Goal: Use online tool/utility: Utilize a website feature to perform a specific function

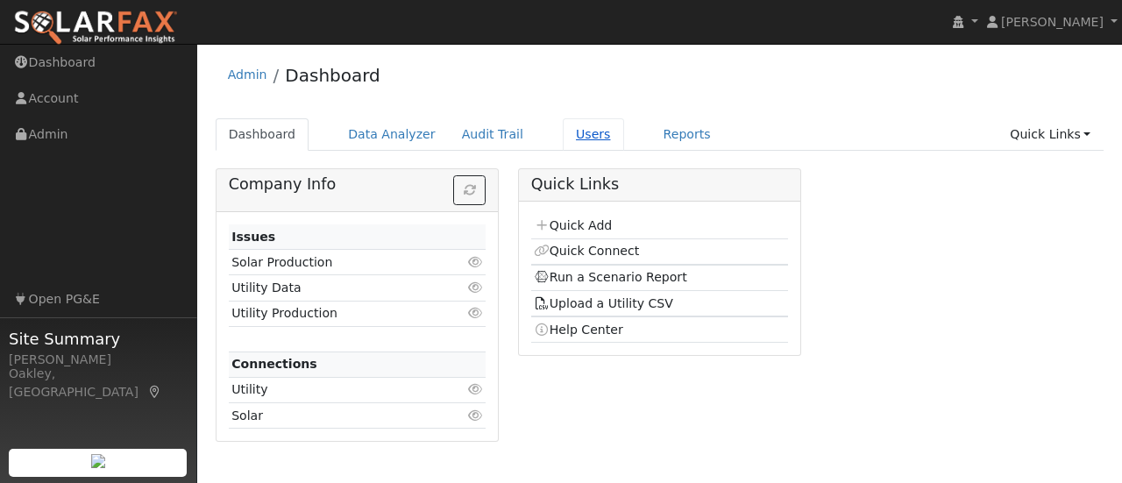
click at [576, 142] on link "Users" at bounding box center [593, 134] width 61 height 32
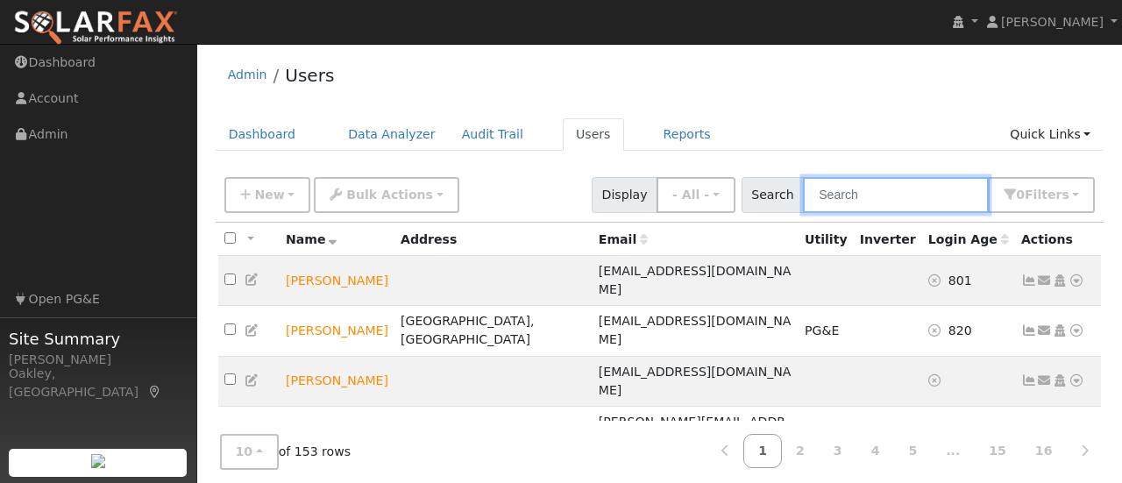
click at [874, 204] on input "text" at bounding box center [896, 195] width 186 height 36
type input "maria"
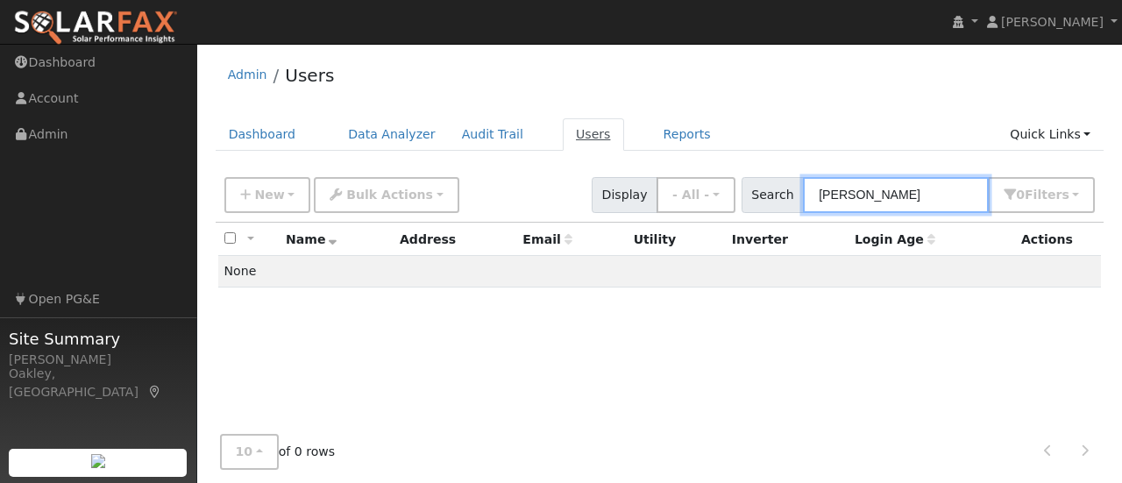
type input "Maria lopez"
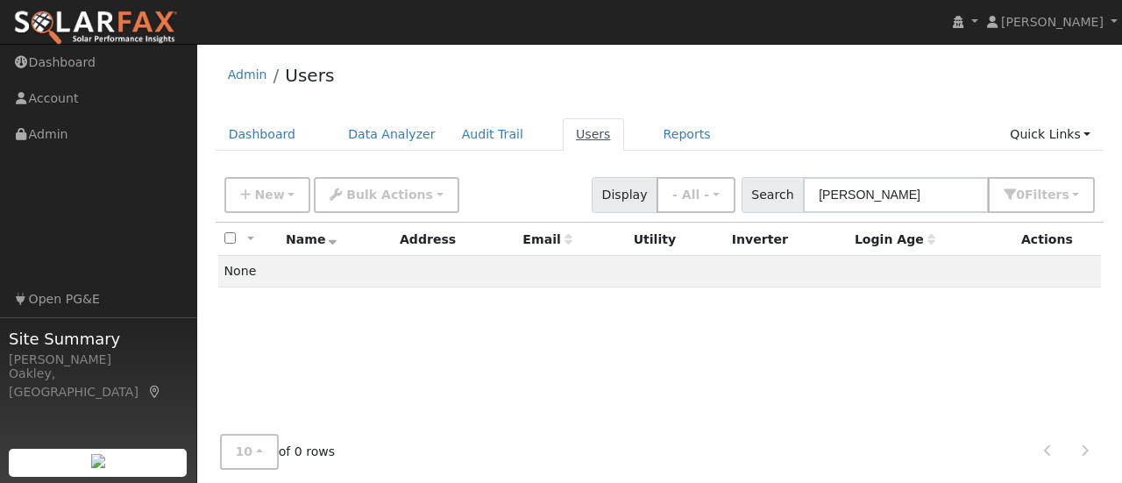
click at [565, 138] on link "Users" at bounding box center [593, 134] width 61 height 32
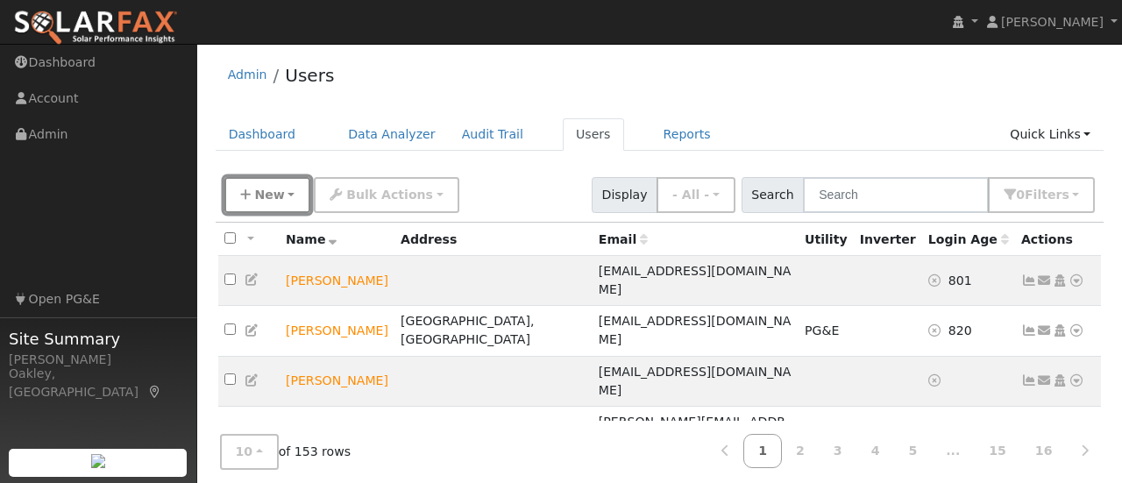
click at [260, 185] on button "New" at bounding box center [267, 195] width 87 height 36
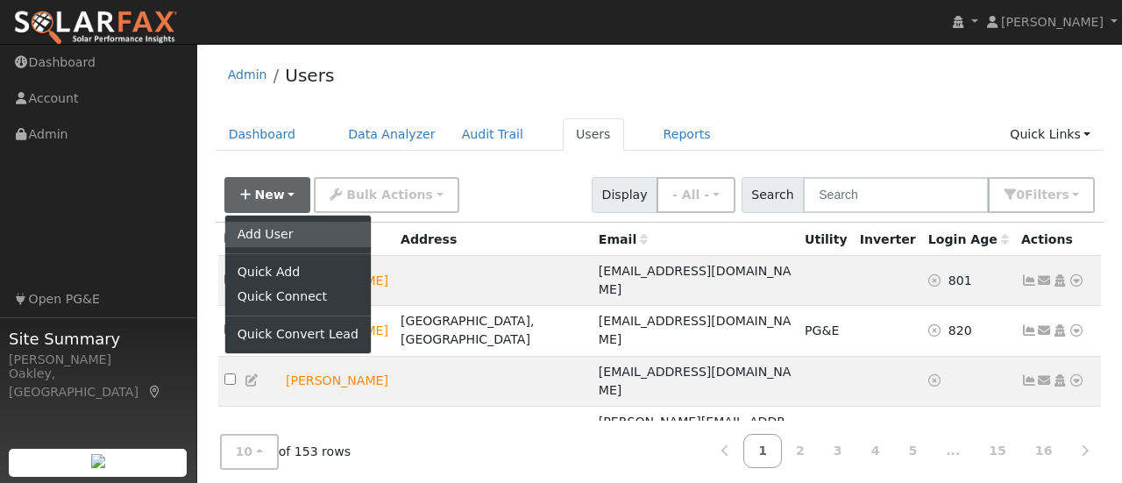
click at [276, 233] on link "Add User" at bounding box center [298, 234] width 146 height 25
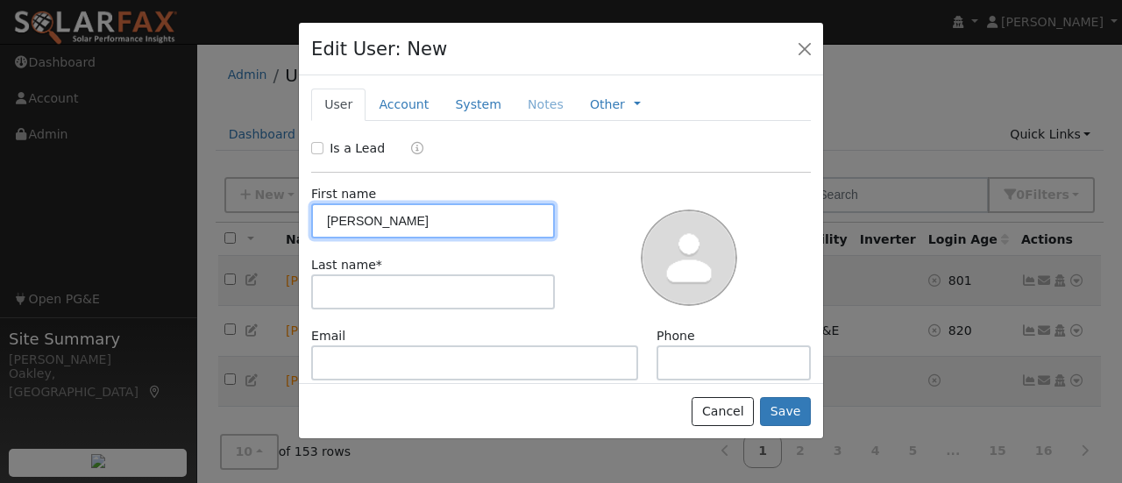
type input "Maria"
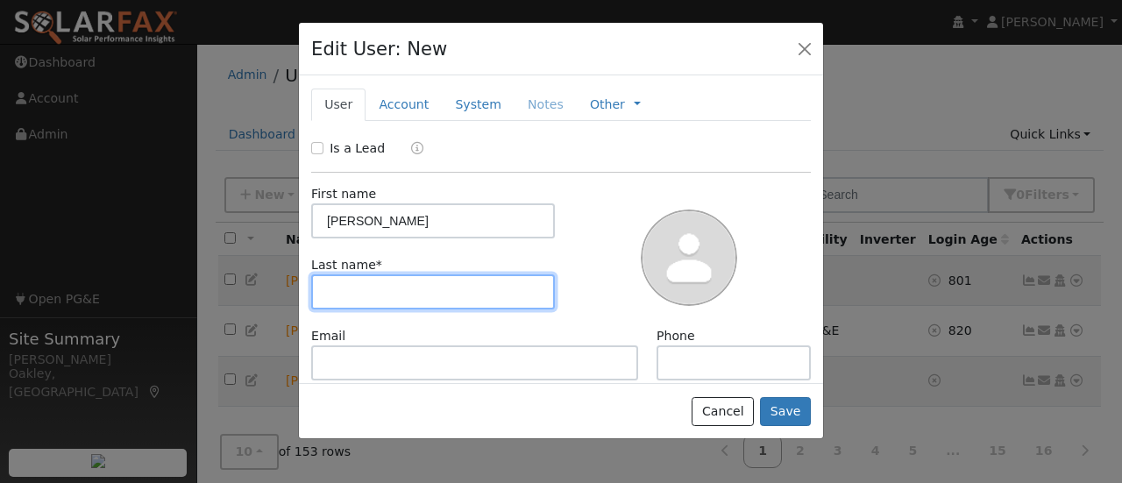
click at [365, 291] on input "text" at bounding box center [433, 291] width 244 height 35
type input "Lopez"
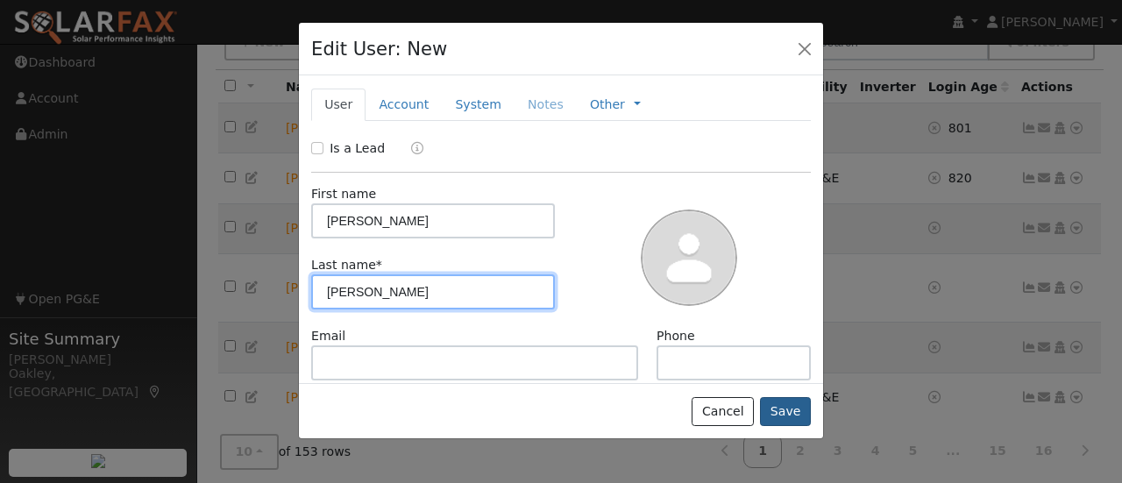
scroll to position [153, 0]
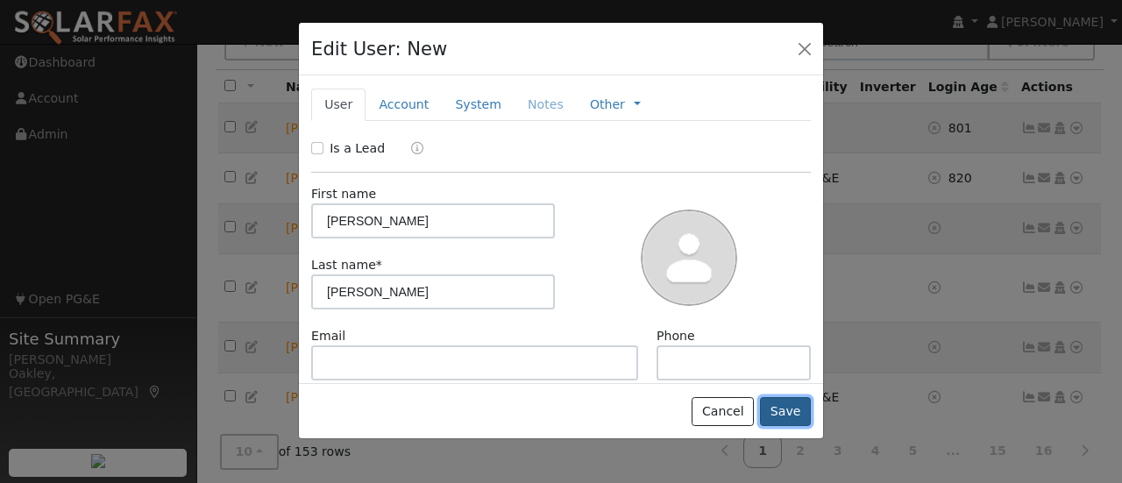
click at [797, 414] on button "Save" at bounding box center [785, 412] width 51 height 30
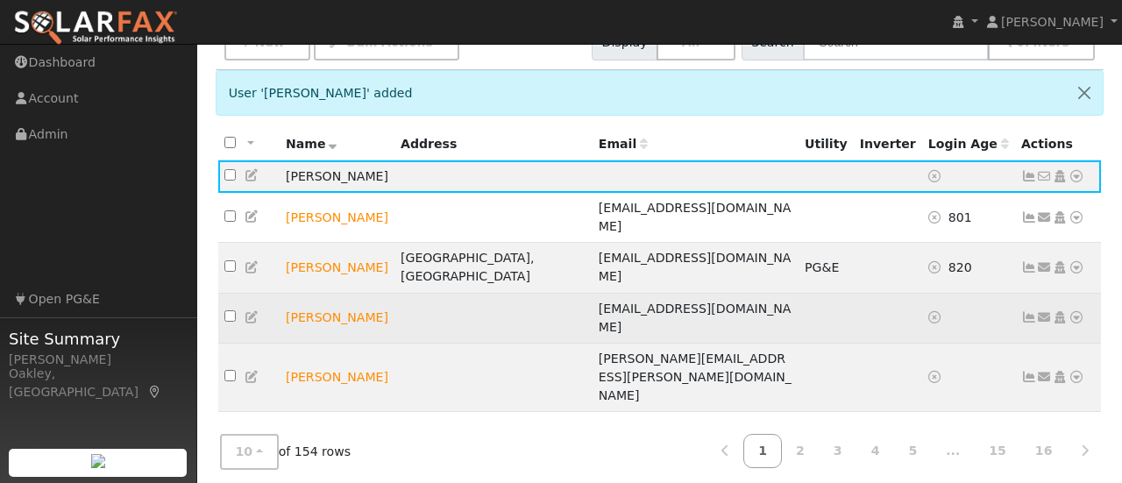
click at [558, 293] on td at bounding box center [494, 318] width 198 height 50
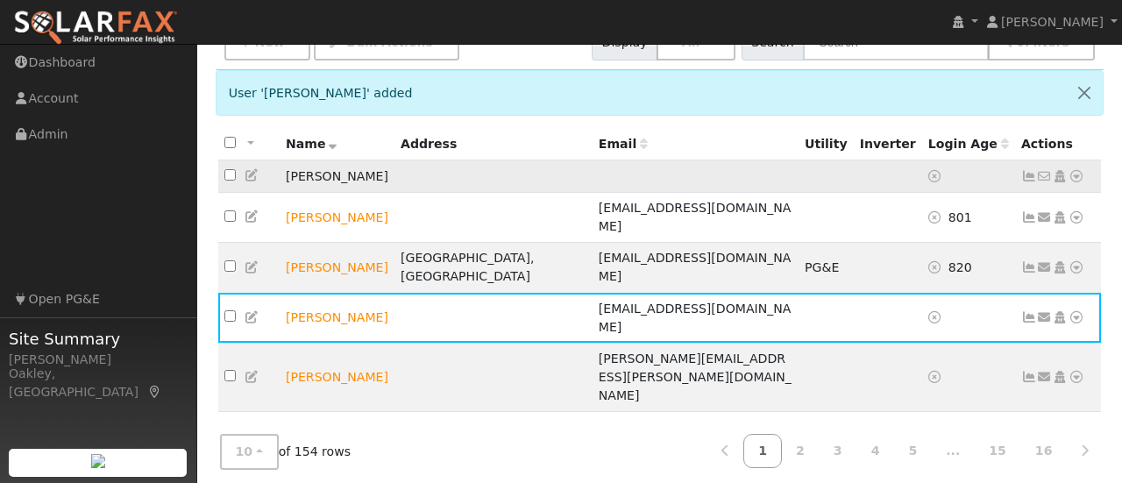
click at [1081, 176] on icon at bounding box center [1077, 176] width 16 height 12
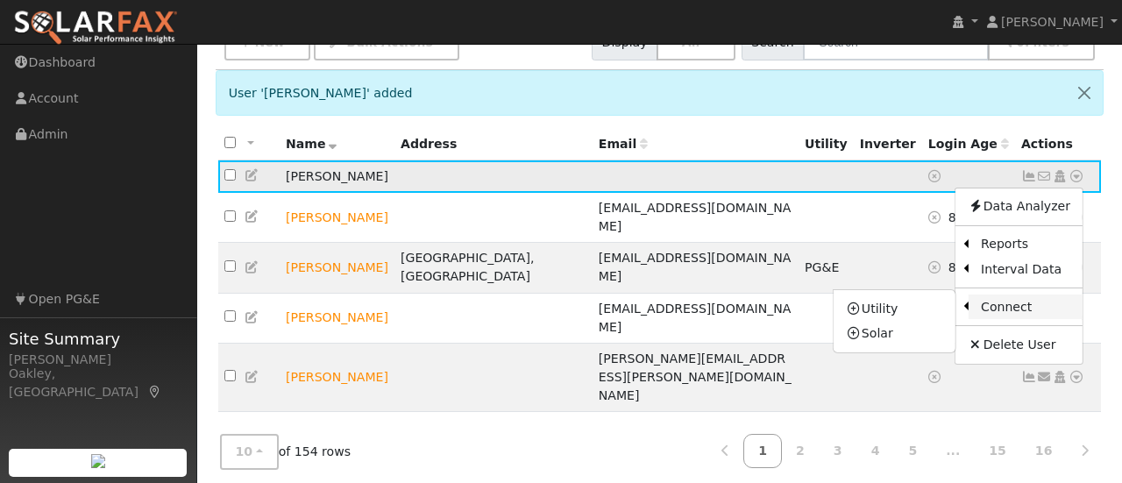
click at [1022, 307] on link "Connect" at bounding box center [1026, 307] width 114 height 25
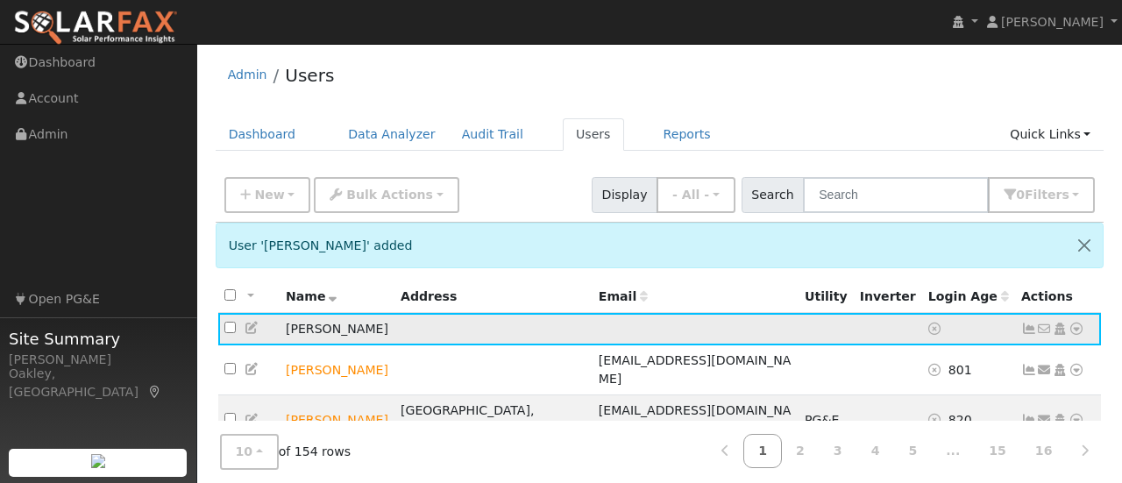
scroll to position [48, 0]
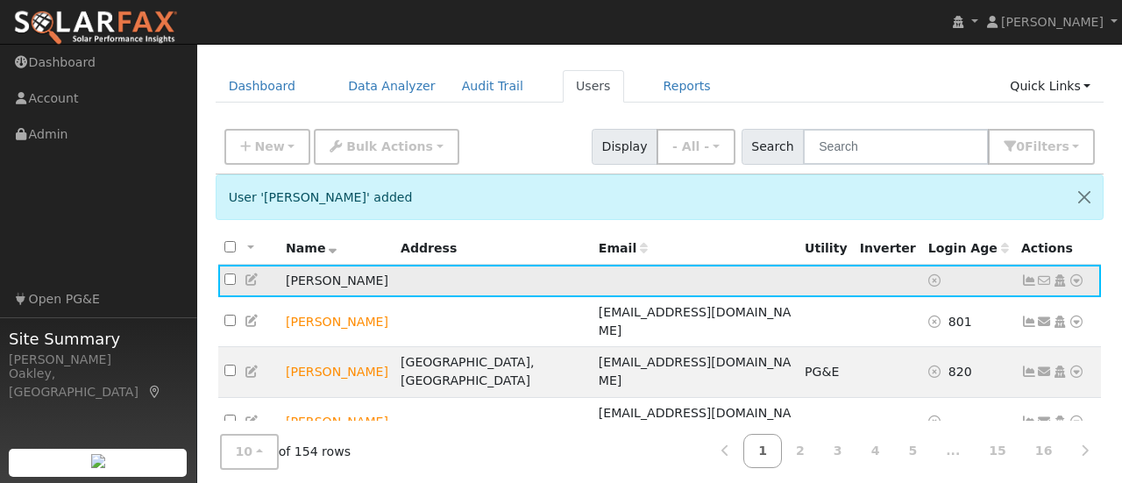
click at [1079, 281] on icon at bounding box center [1077, 280] width 16 height 12
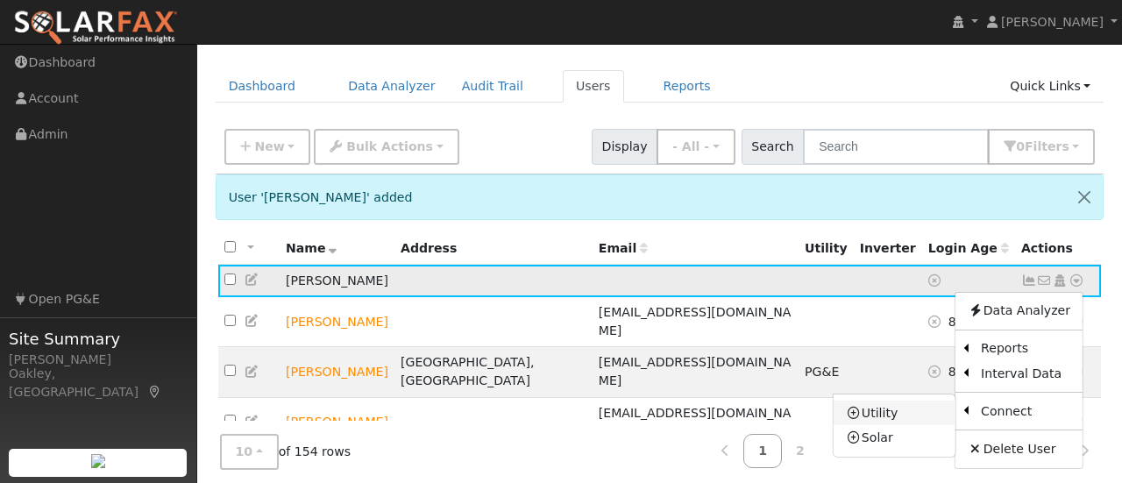
click at [898, 411] on link "Utility" at bounding box center [895, 413] width 122 height 25
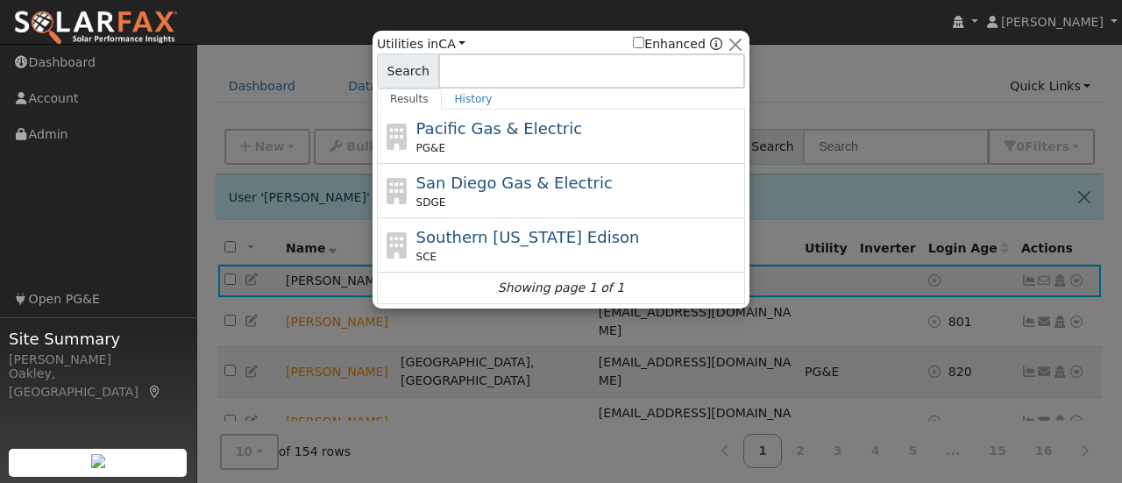
scroll to position [102, 0]
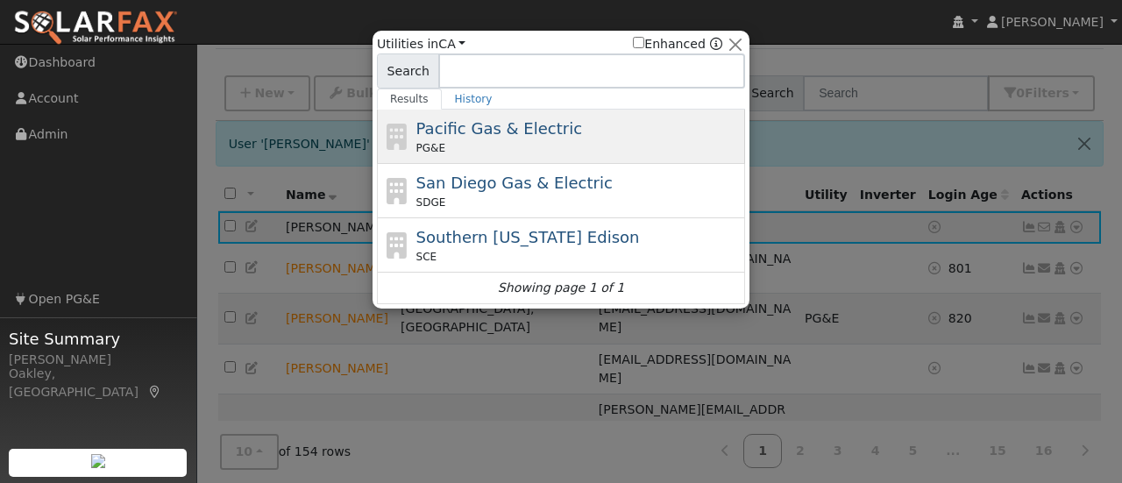
click at [598, 132] on div "Pacific Gas & Electric PG&E" at bounding box center [579, 136] width 325 height 39
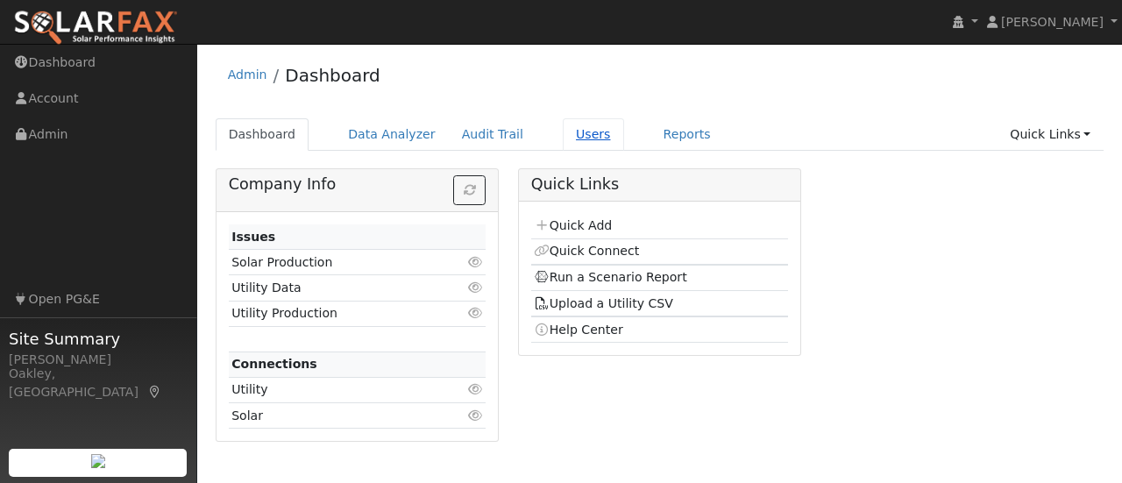
click at [565, 132] on link "Users" at bounding box center [593, 134] width 61 height 32
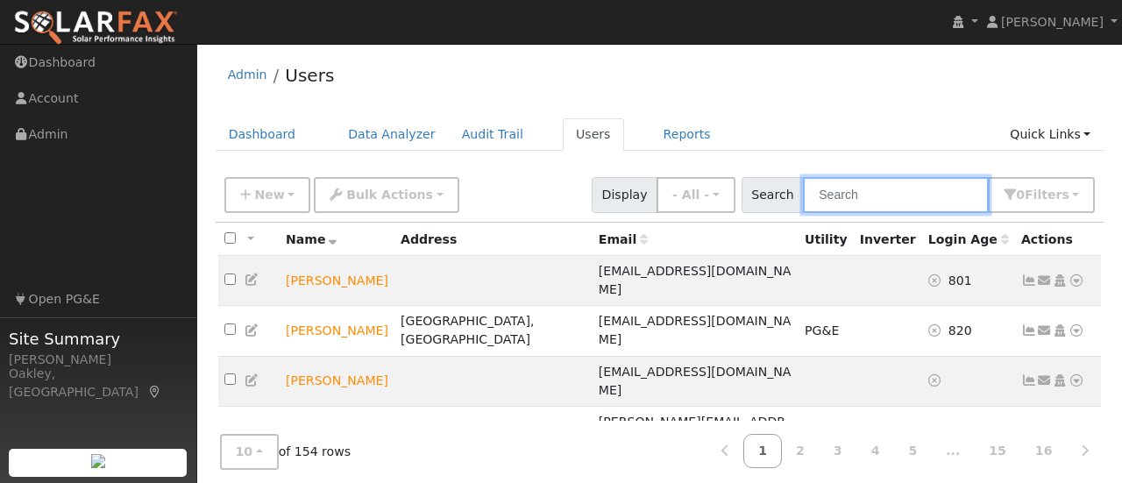
click at [879, 192] on input "text" at bounding box center [896, 195] width 186 height 36
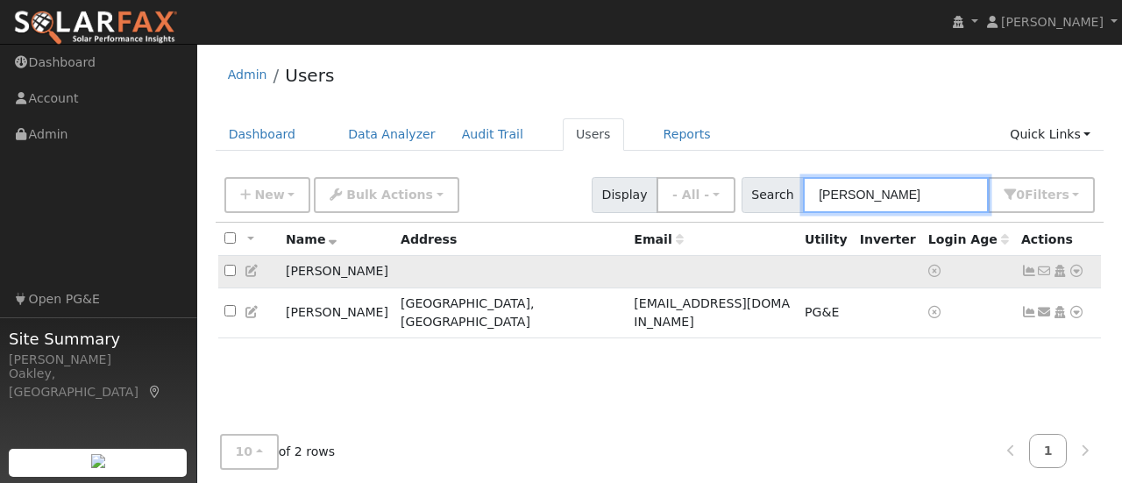
type input "[PERSON_NAME]"
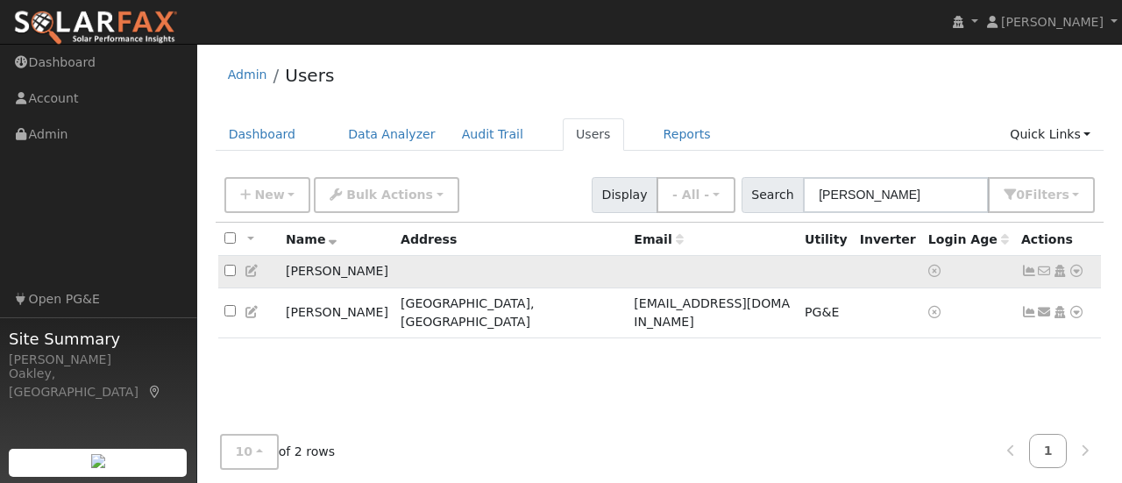
click at [1079, 268] on icon at bounding box center [1077, 271] width 16 height 12
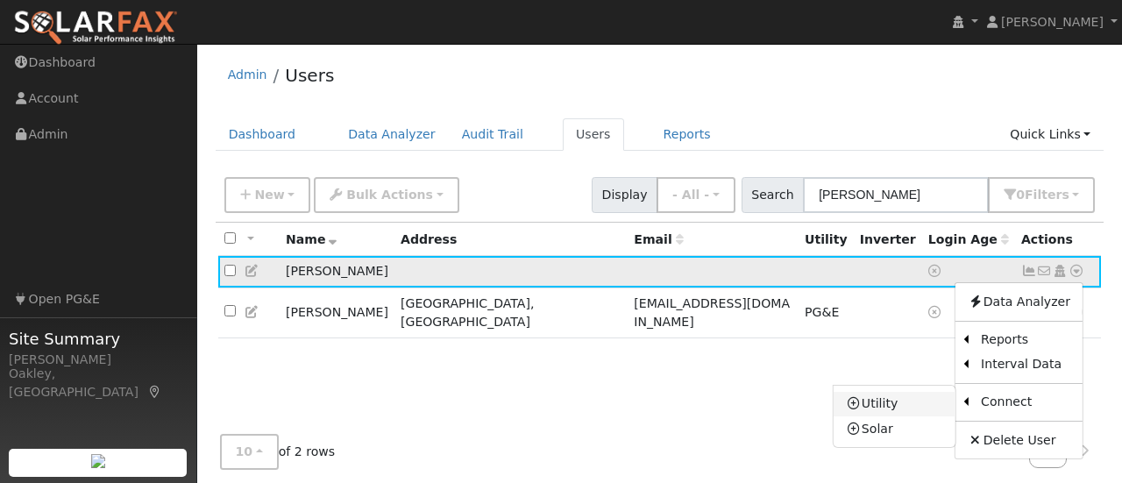
click at [916, 398] on link "Utility" at bounding box center [895, 404] width 122 height 25
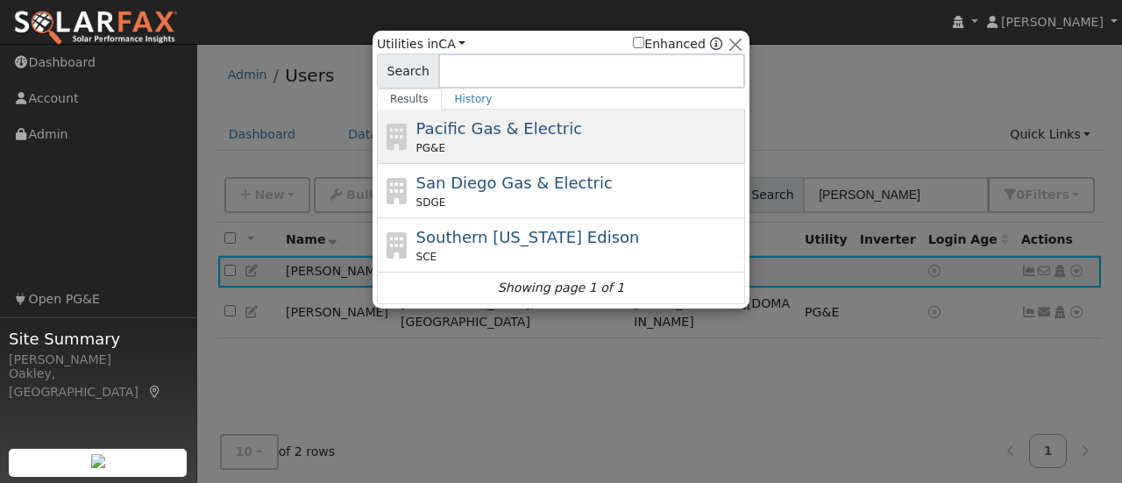
click at [539, 133] on span "Pacific Gas & Electric" at bounding box center [500, 128] width 166 height 18
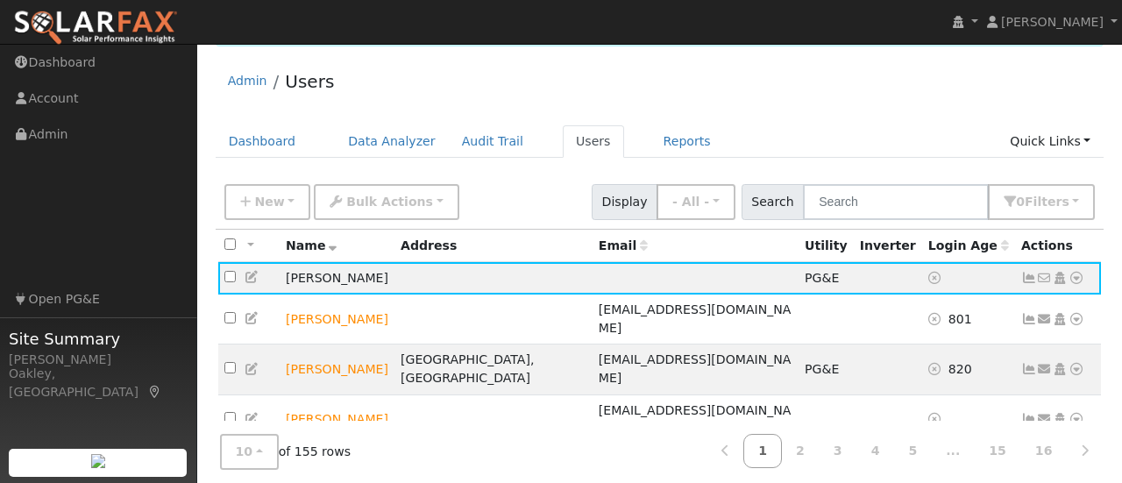
scroll to position [52, 0]
click at [1079, 276] on icon at bounding box center [1077, 277] width 16 height 12
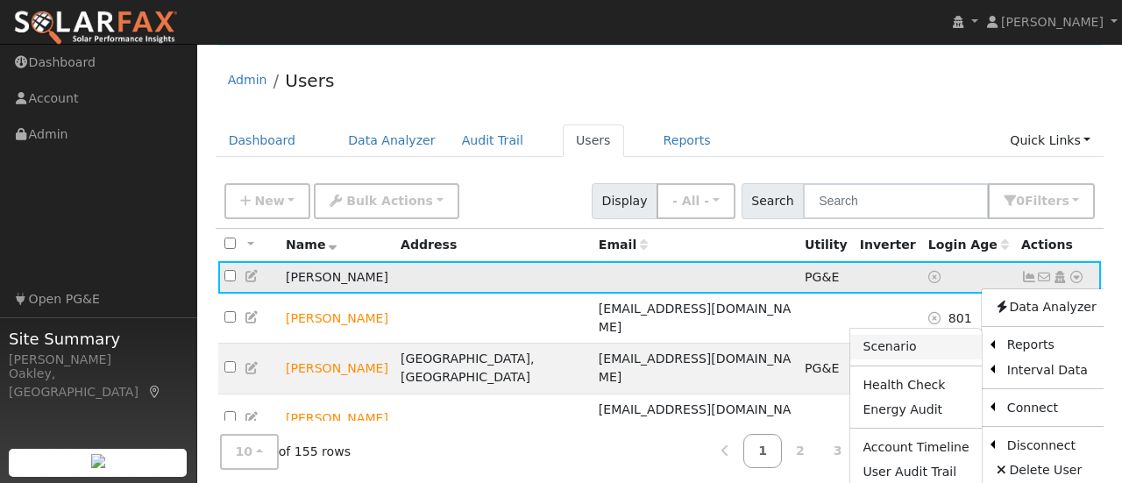
click at [947, 346] on link "Scenario" at bounding box center [916, 347] width 131 height 25
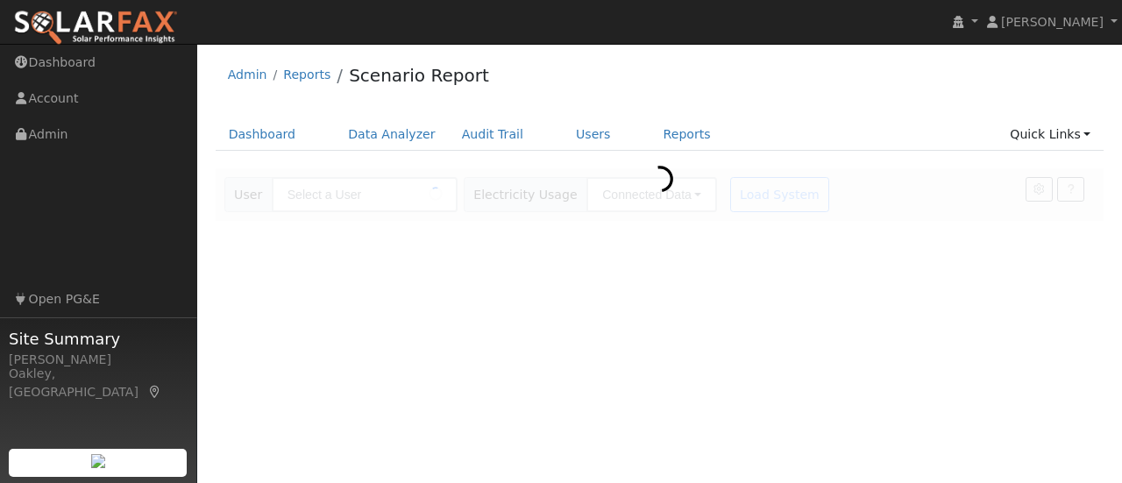
type input "[PERSON_NAME]"
type input "Pacific Gas & Electric"
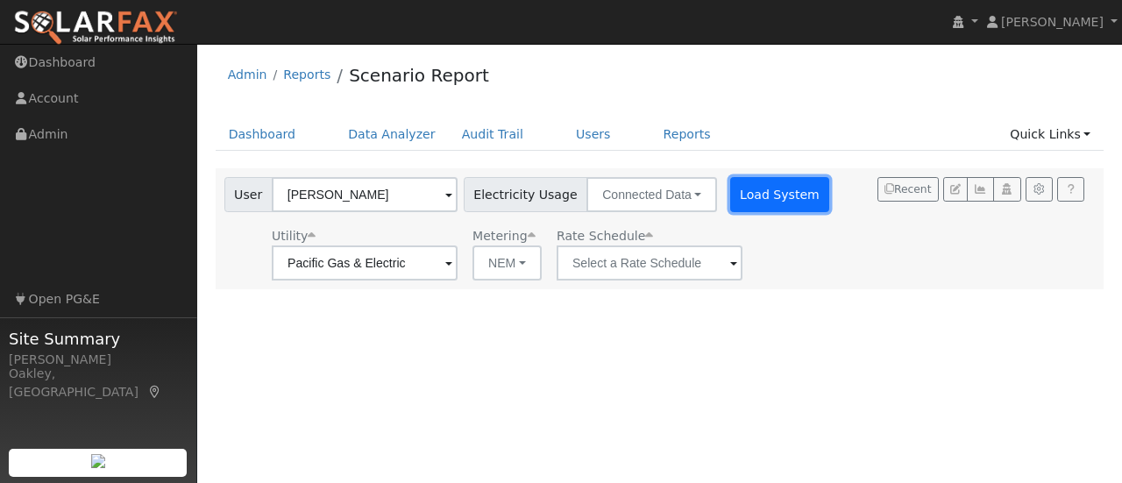
click at [780, 199] on button "Load System" at bounding box center [780, 194] width 100 height 35
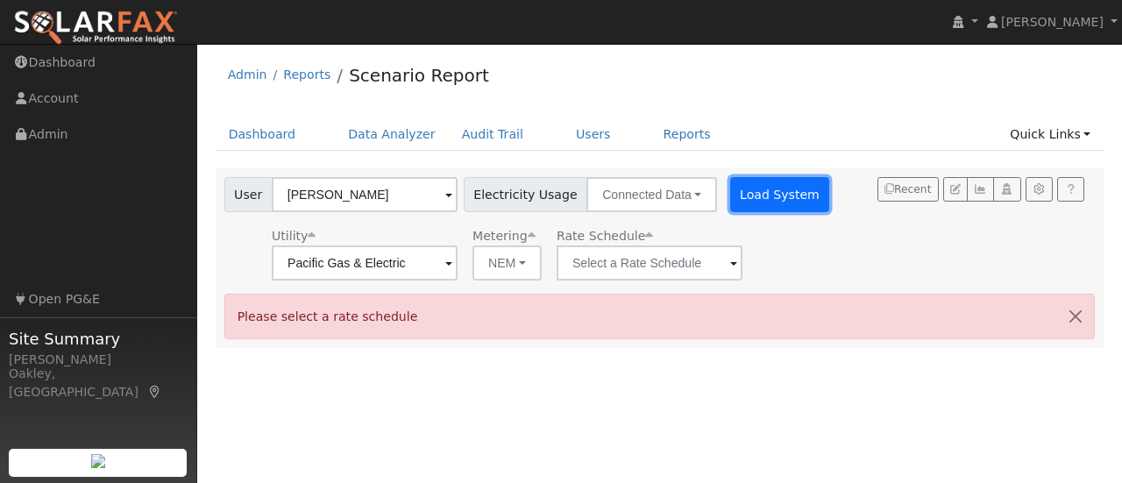
click at [780, 199] on button "Load System" at bounding box center [780, 194] width 100 height 35
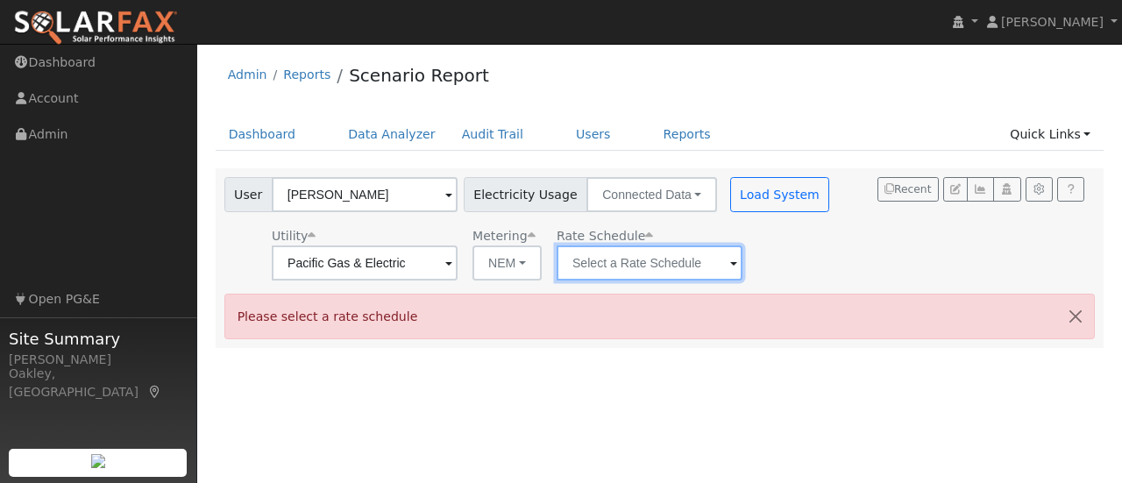
click at [683, 267] on input "text" at bounding box center [650, 263] width 186 height 35
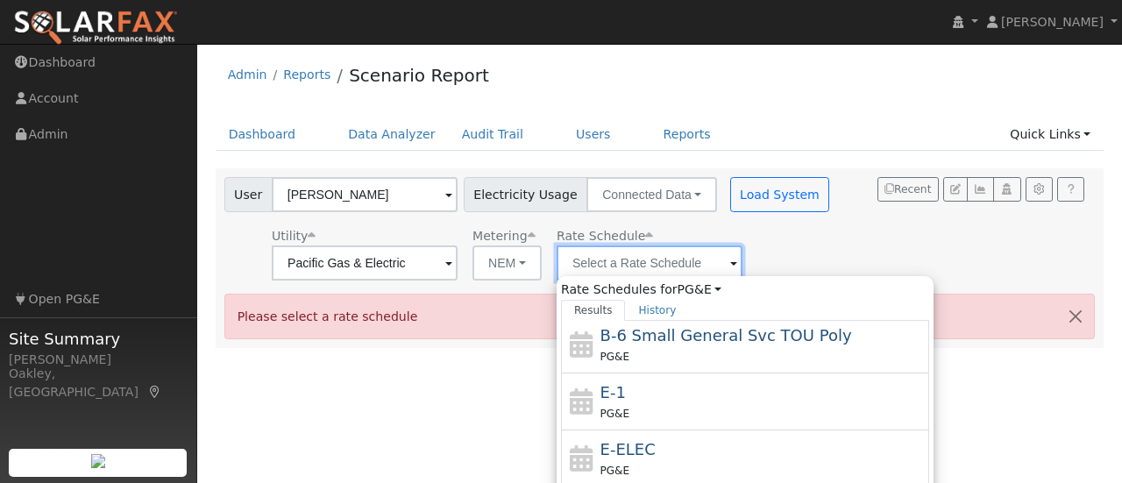
scroll to position [282, 0]
click at [693, 395] on div "E-1 PG&E" at bounding box center [763, 402] width 325 height 42
type input "E-1"
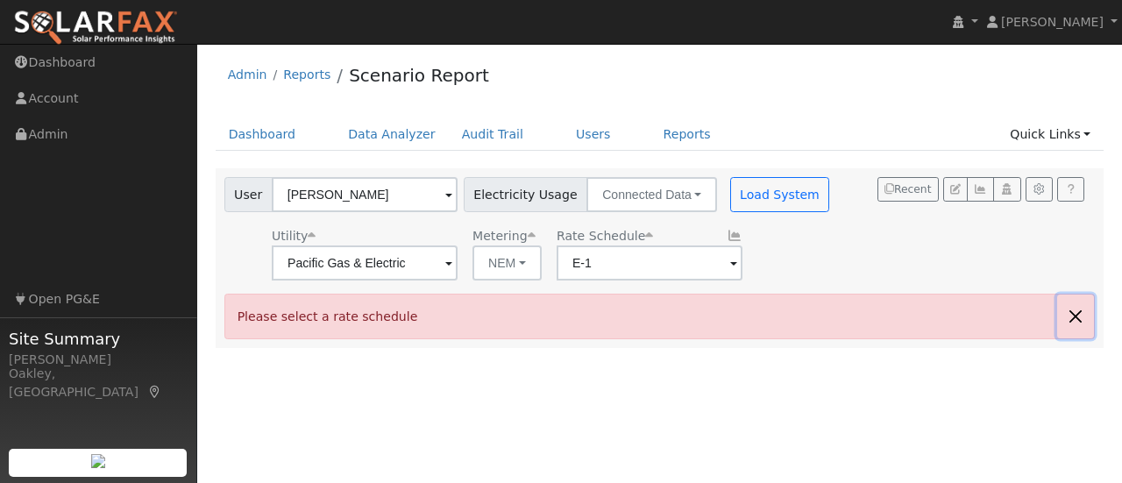
click at [1075, 317] on button "button" at bounding box center [1076, 316] width 37 height 43
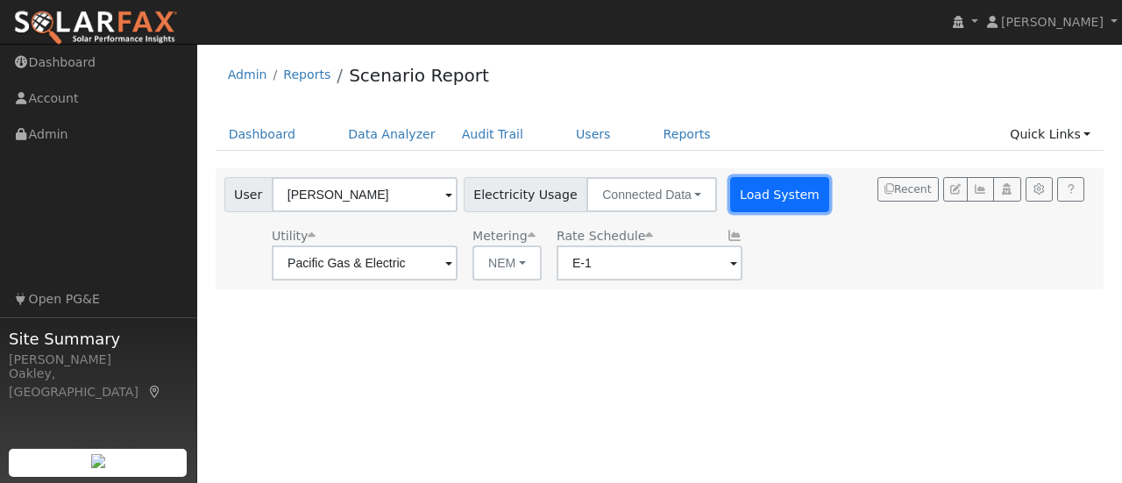
click at [794, 194] on button "Load System" at bounding box center [780, 194] width 100 height 35
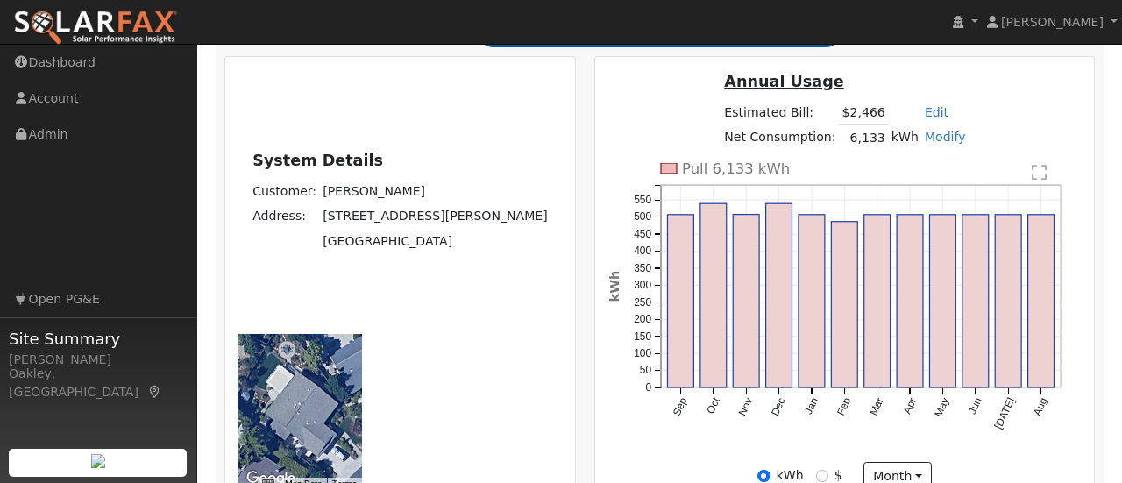
scroll to position [485, 0]
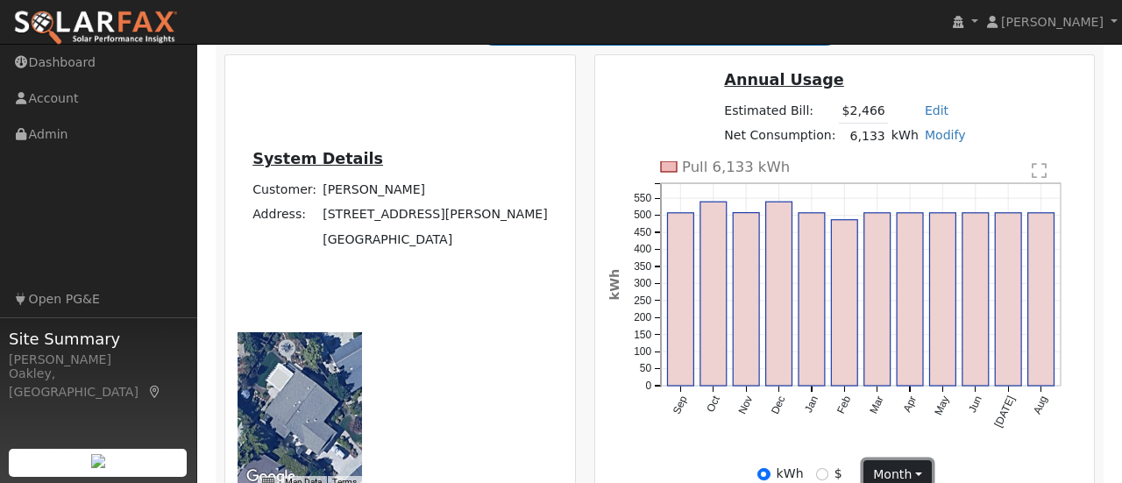
click at [933, 460] on button "month" at bounding box center [898, 475] width 69 height 30
click at [761, 223] on div "Annual Usage Estimated Bill: $2,466 Edit Estimated Bill $ Annual Net Consumptio…" at bounding box center [845, 279] width 493 height 423
click at [681, 161] on div "Annual Usage Estimated Bill: $2,466 Edit Estimated Bill $ Annual Net Consumptio…" at bounding box center [845, 115] width 493 height 94
